Goal: Task Accomplishment & Management: Use online tool/utility

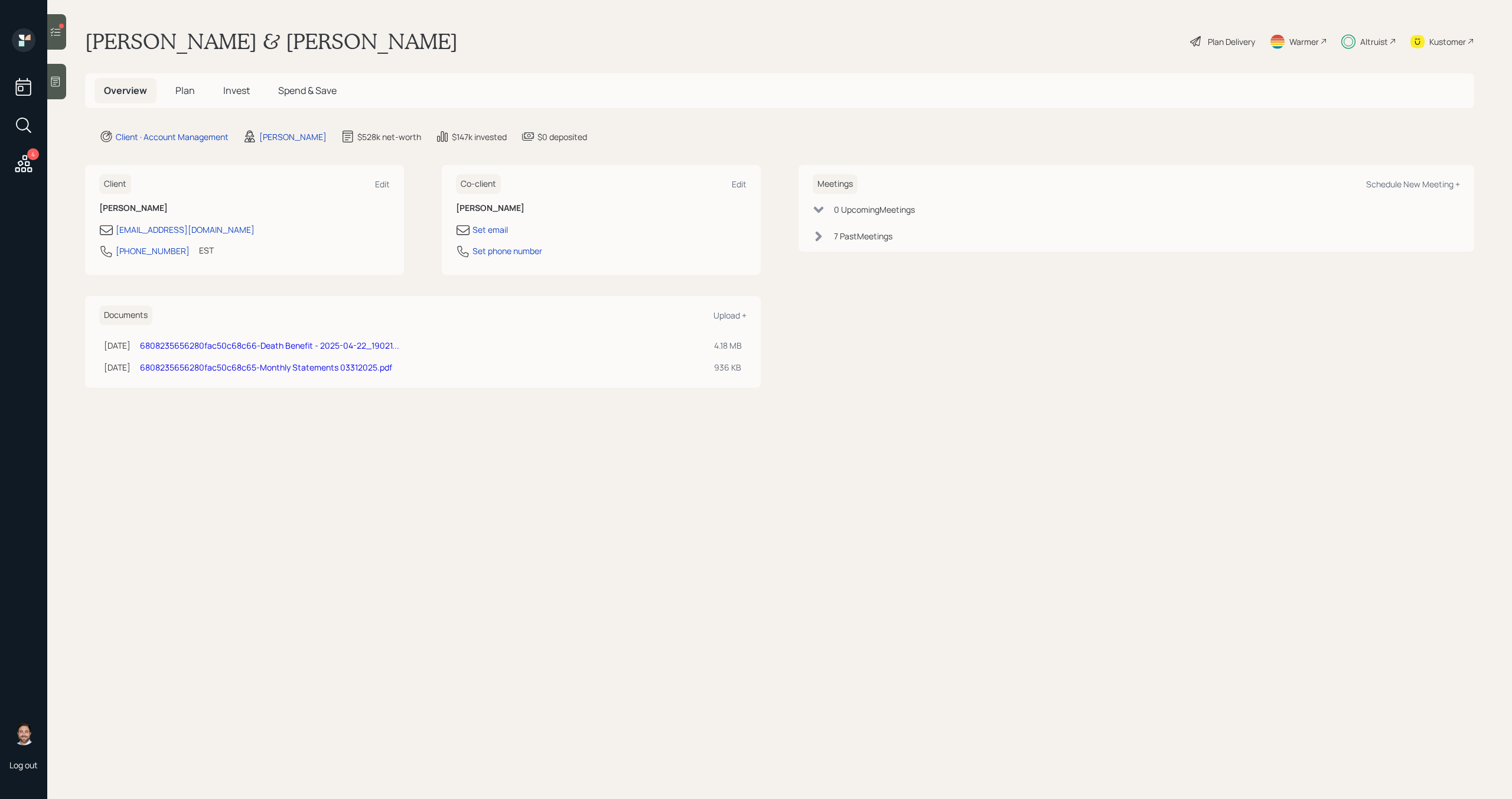
click at [61, 36] on icon at bounding box center [55, 31] width 12 height 12
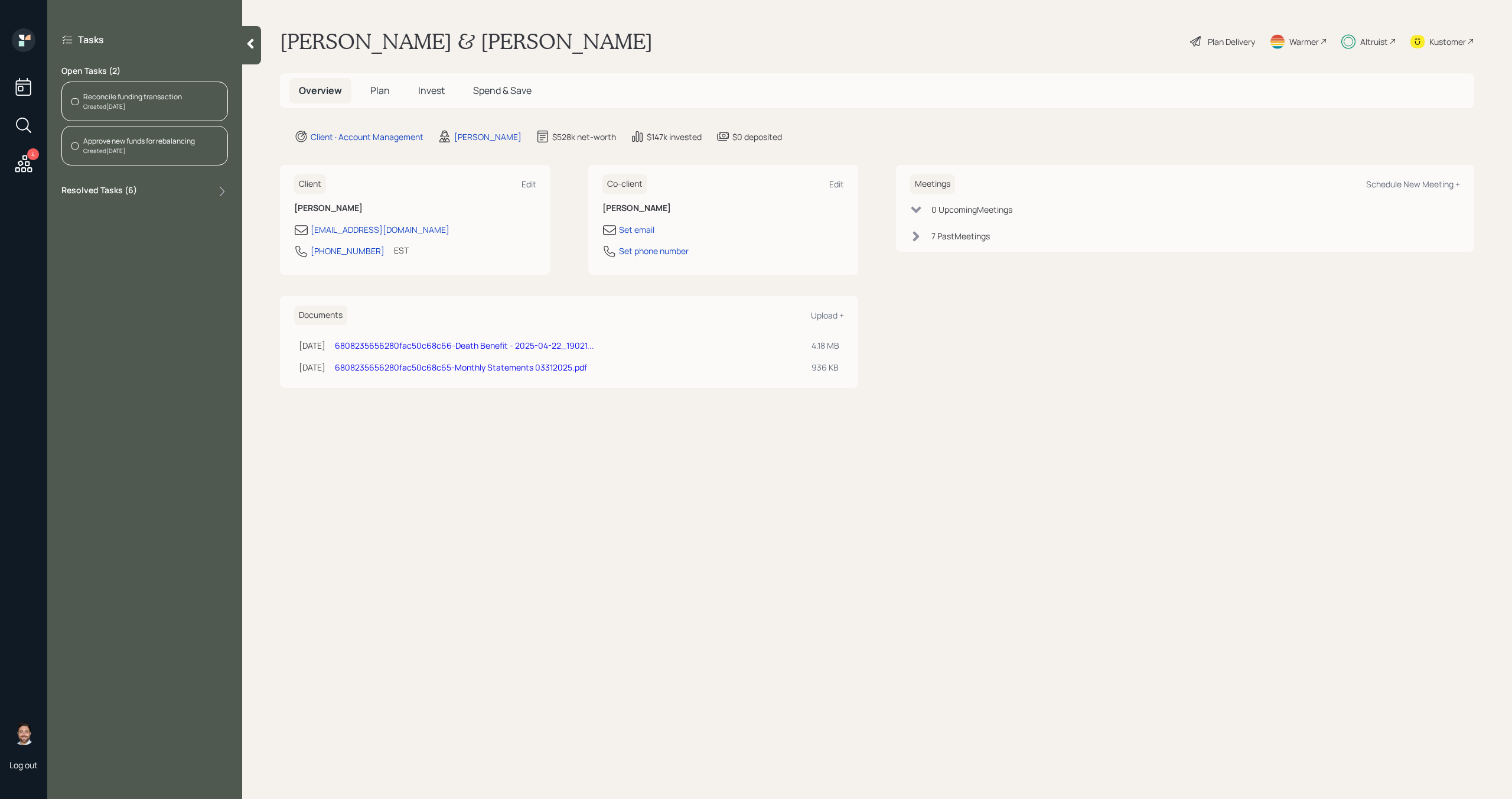
click at [110, 106] on div "Created [DATE]" at bounding box center [132, 106] width 99 height 9
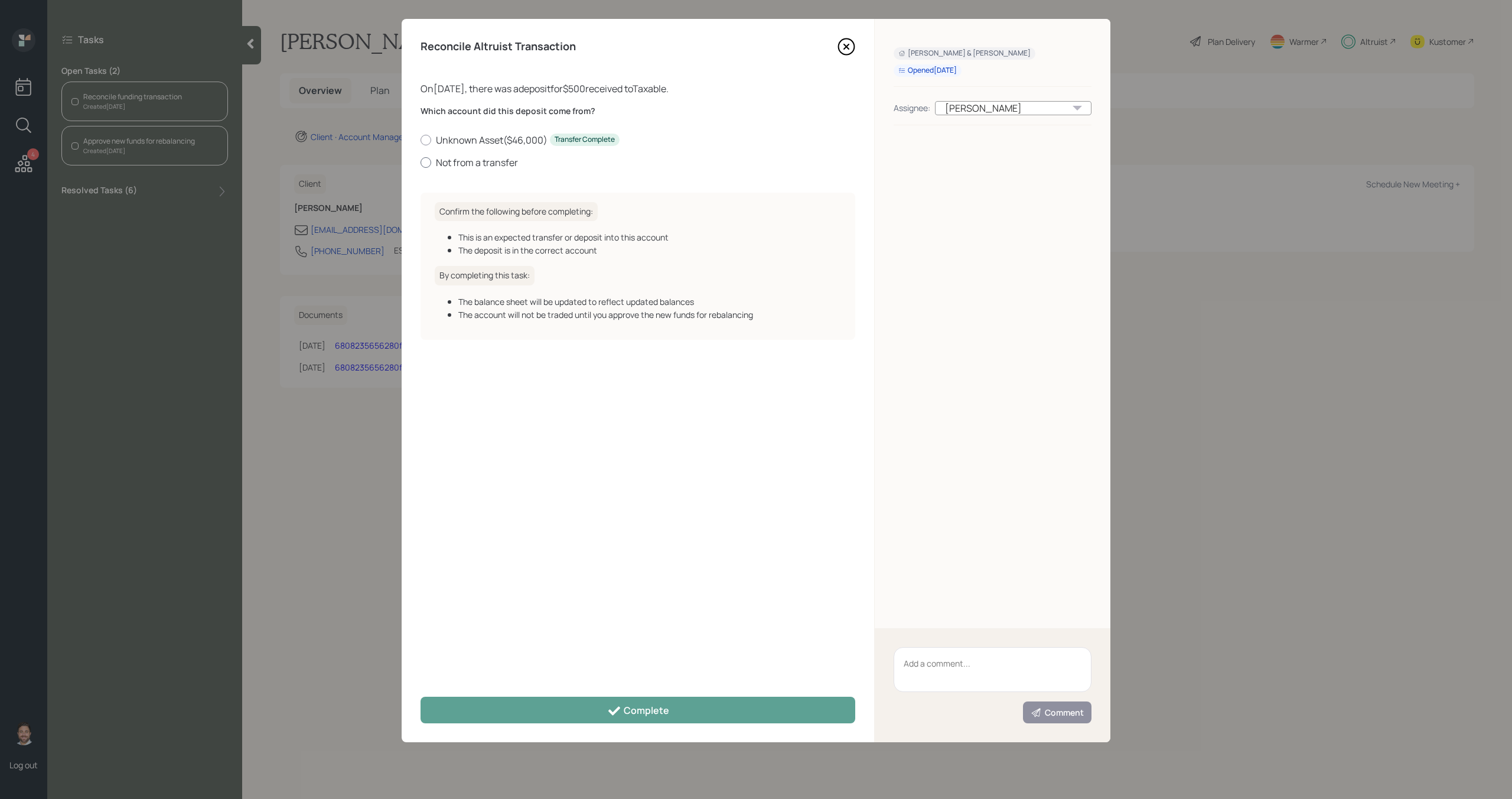
click at [475, 163] on label "Not from a transfer" at bounding box center [638, 162] width 435 height 13
click at [421, 163] on input "Not from a transfer" at bounding box center [420, 162] width 1 height 1
radio input "true"
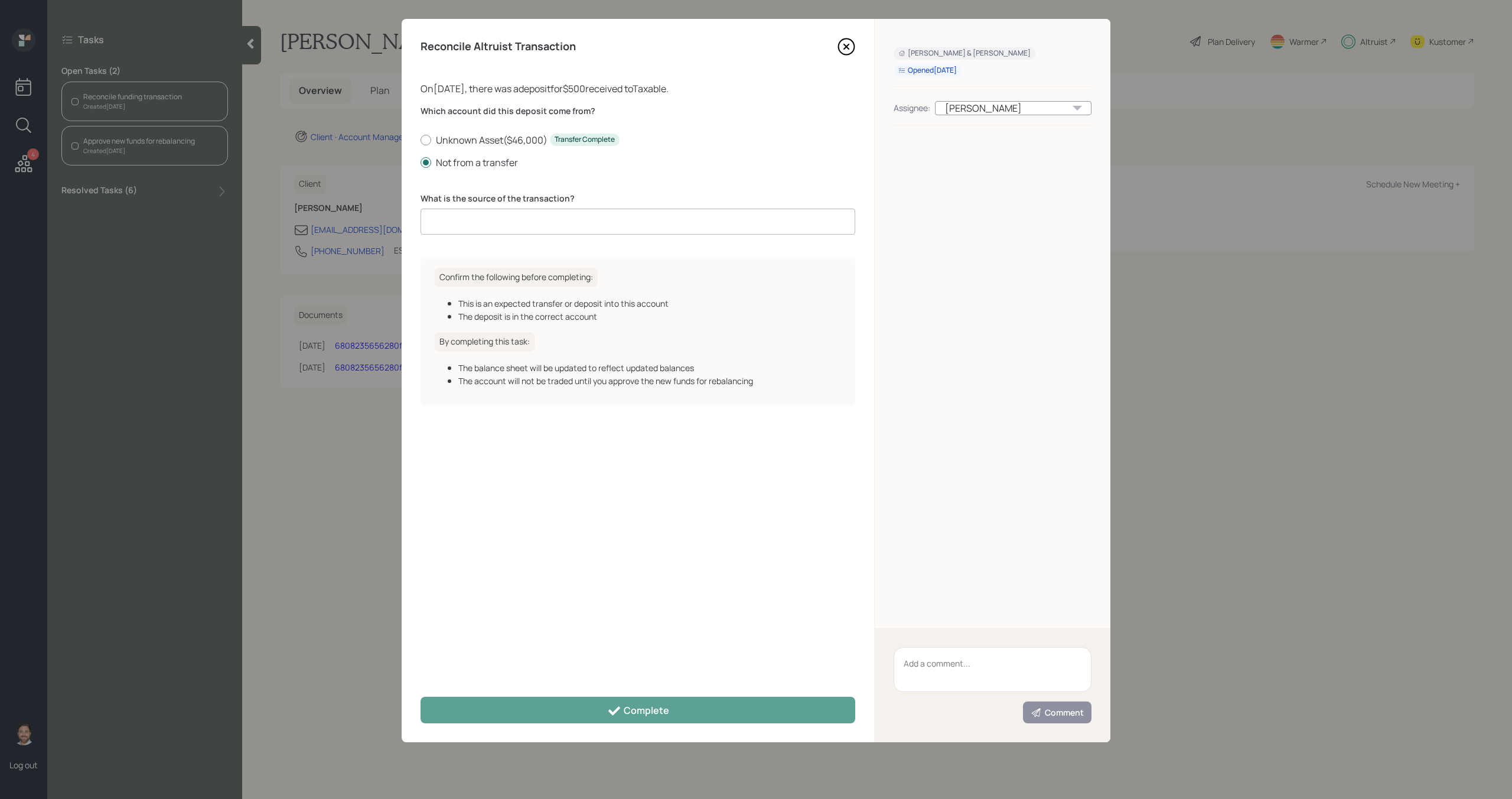
click at [473, 228] on input at bounding box center [638, 221] width 435 height 26
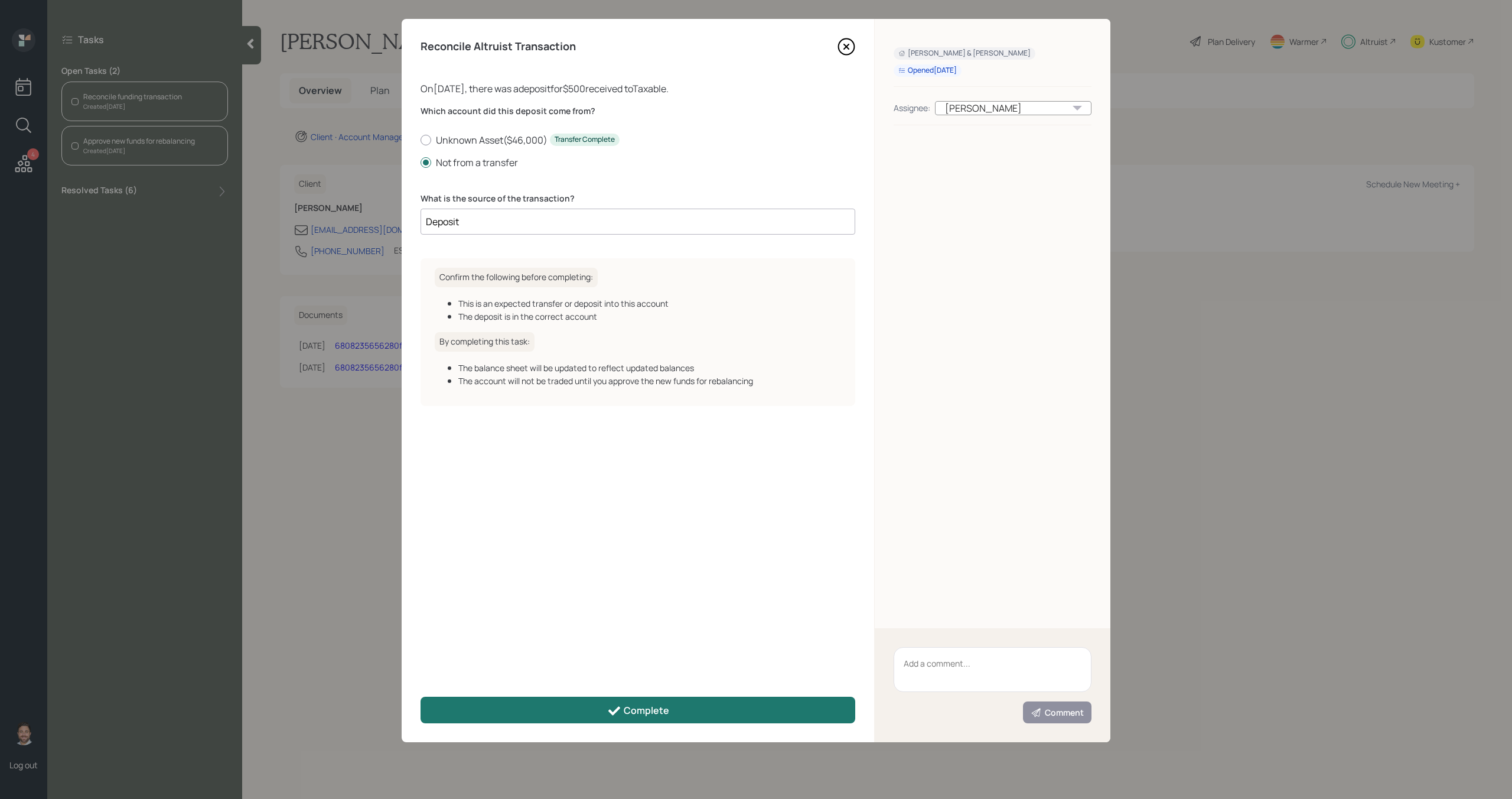
type input "Deposit"
click at [641, 706] on div "Complete" at bounding box center [638, 710] width 62 height 14
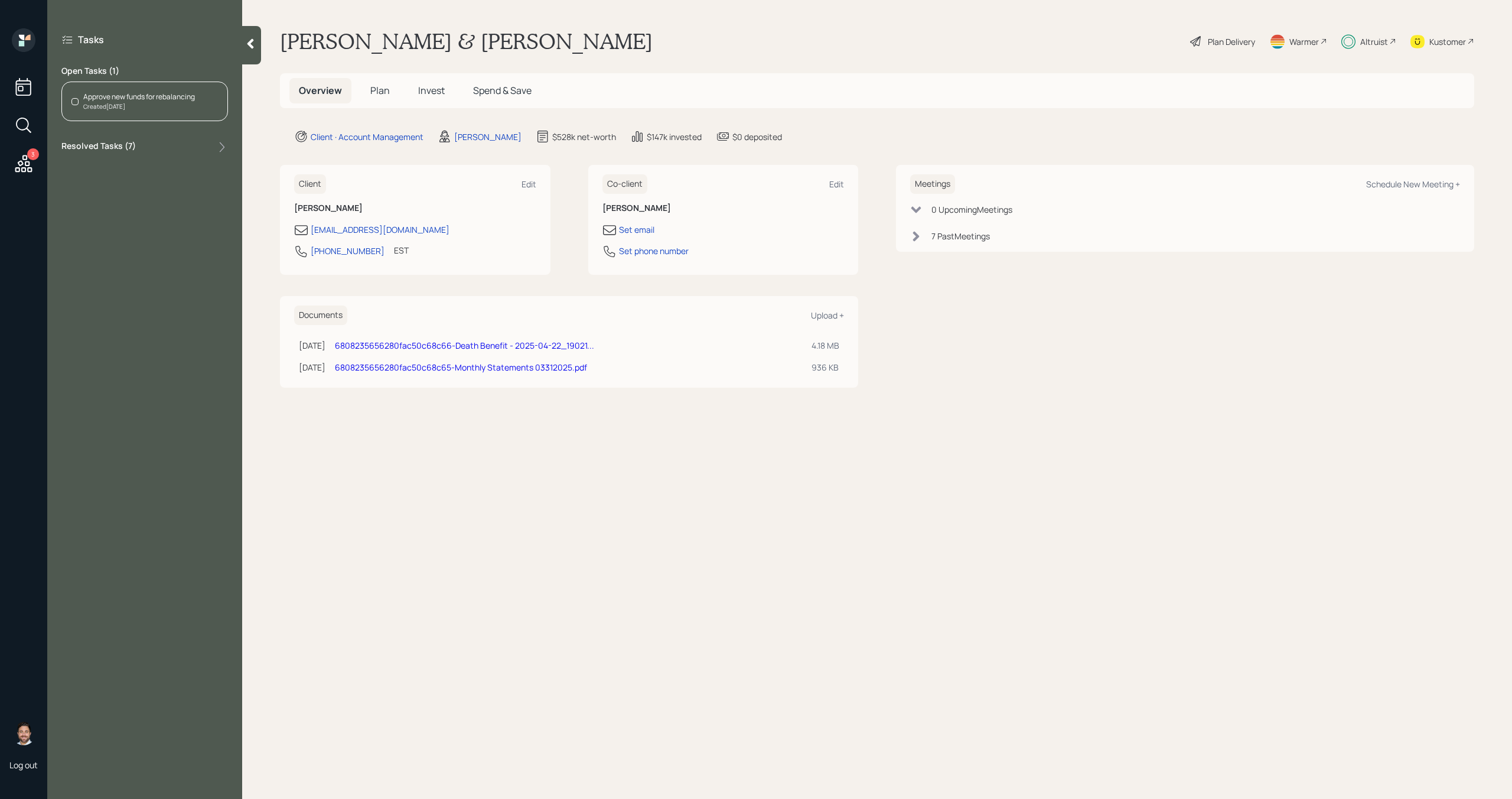
click at [184, 107] on div "Created [DATE]" at bounding box center [139, 106] width 112 height 9
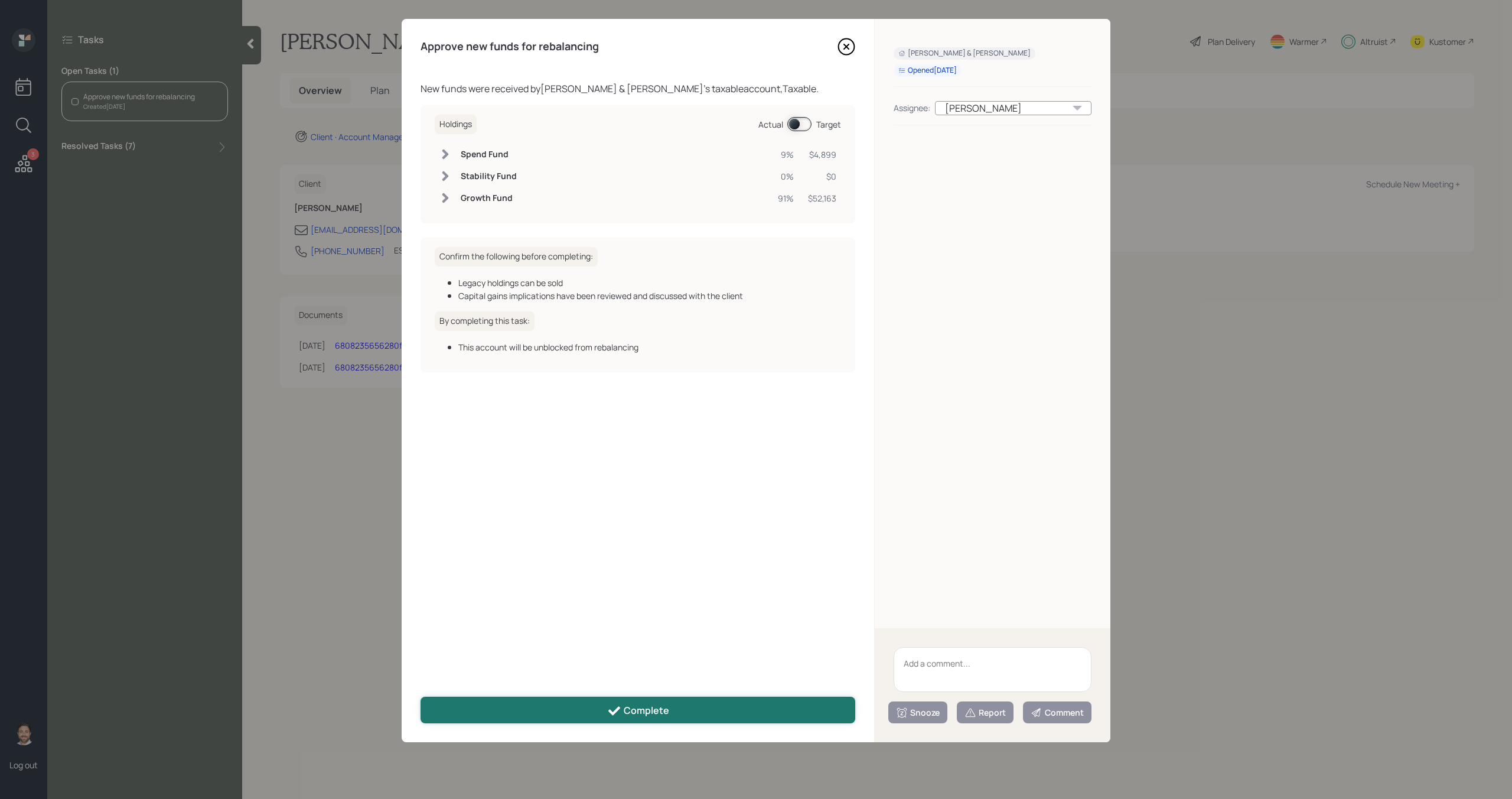
click at [520, 710] on button "Complete" at bounding box center [638, 710] width 435 height 27
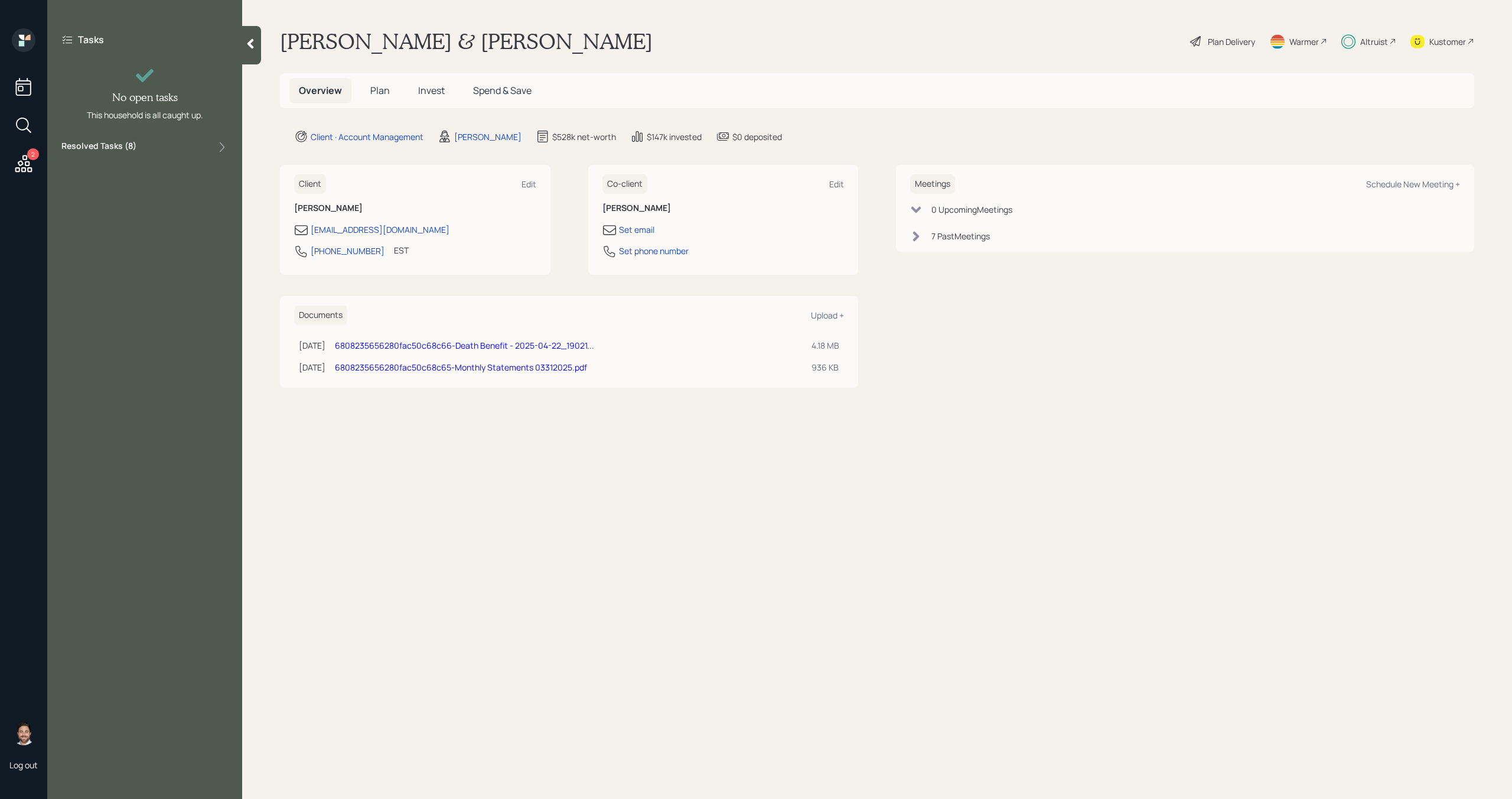
click at [253, 55] on div at bounding box center [252, 45] width 19 height 38
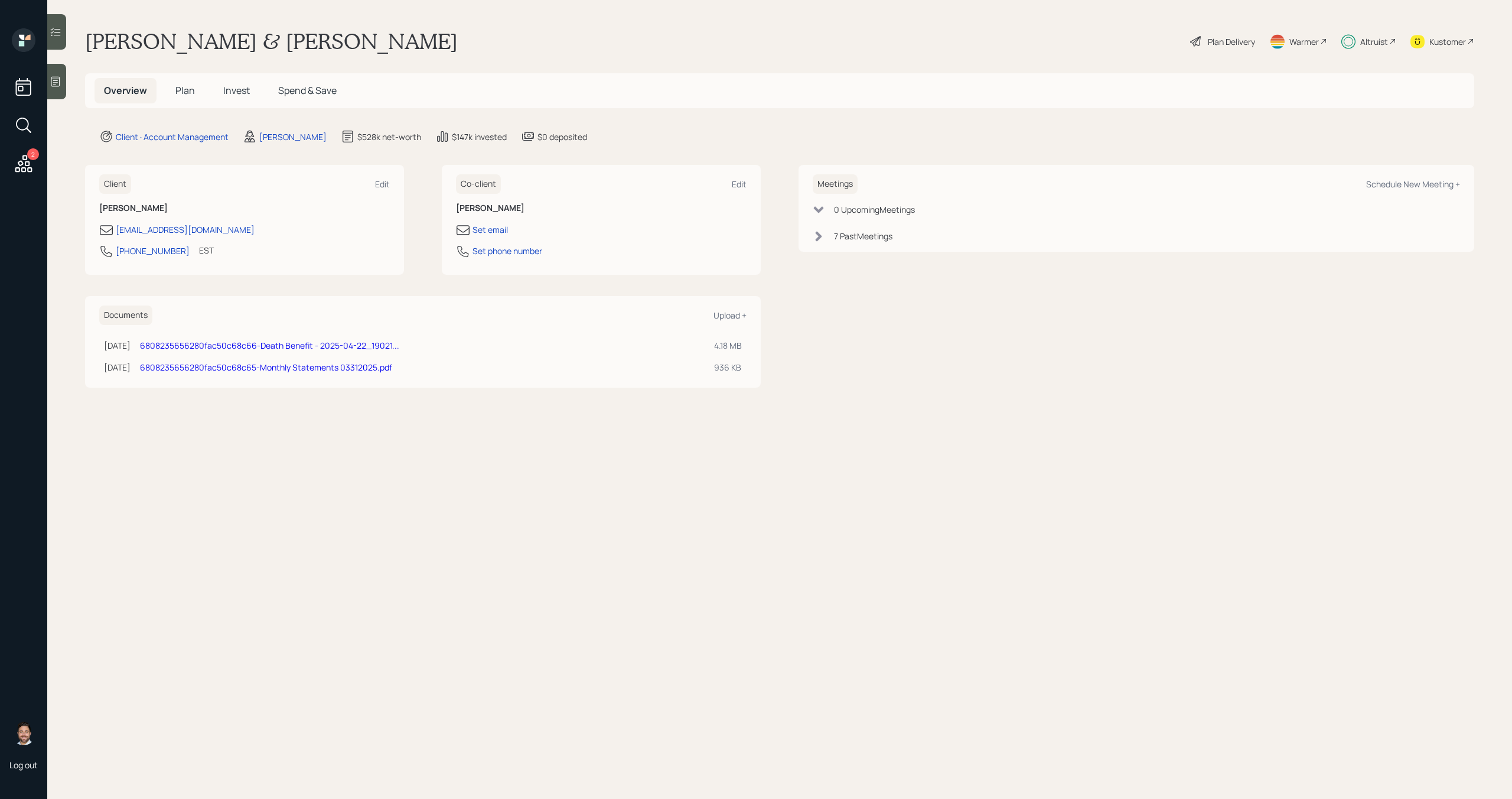
click at [29, 159] on div "2" at bounding box center [33, 154] width 12 height 12
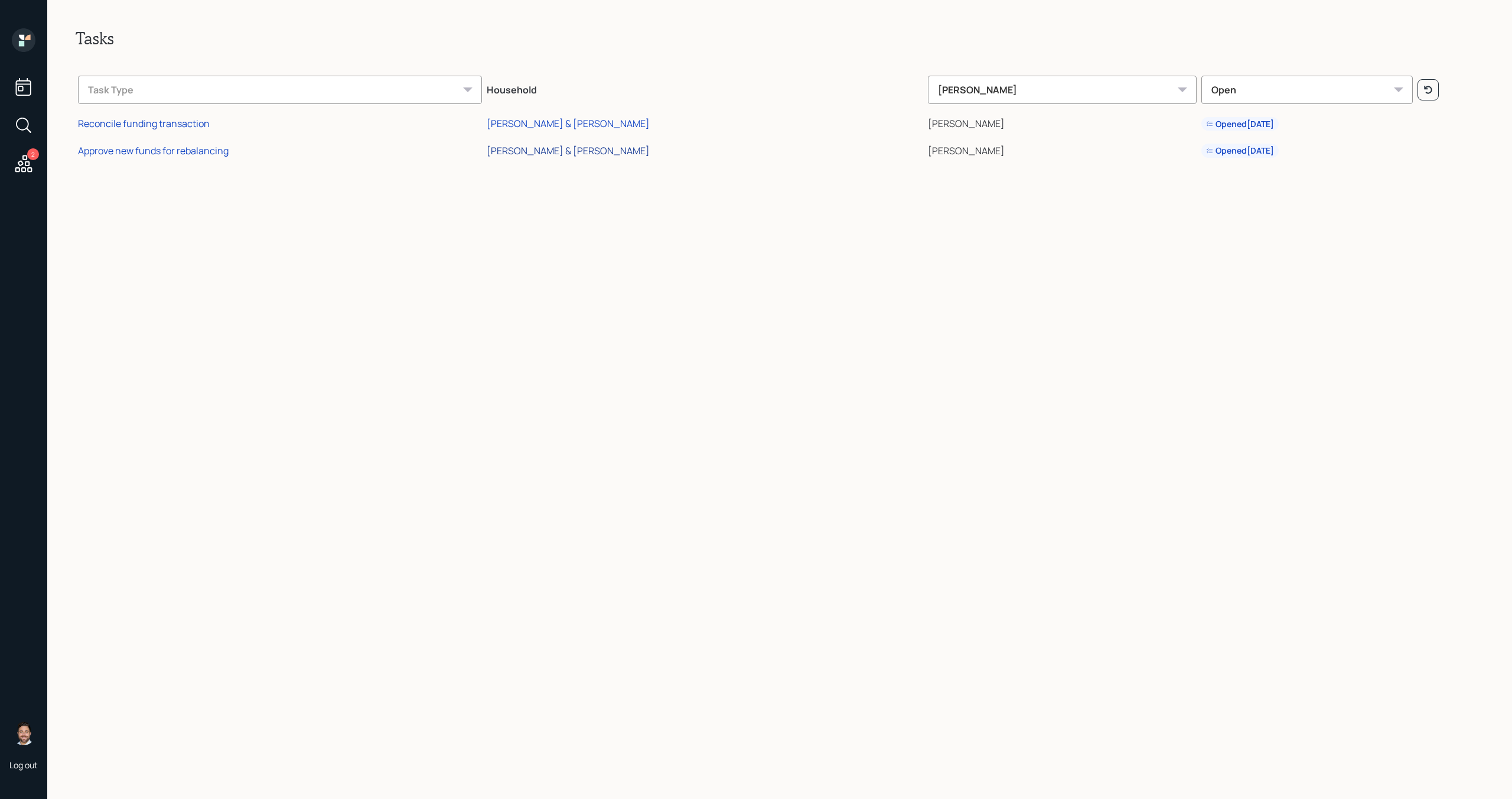
click at [605, 151] on div "[PERSON_NAME] & [PERSON_NAME]" at bounding box center [568, 151] width 163 height 13
